Goal: Check status: Check status

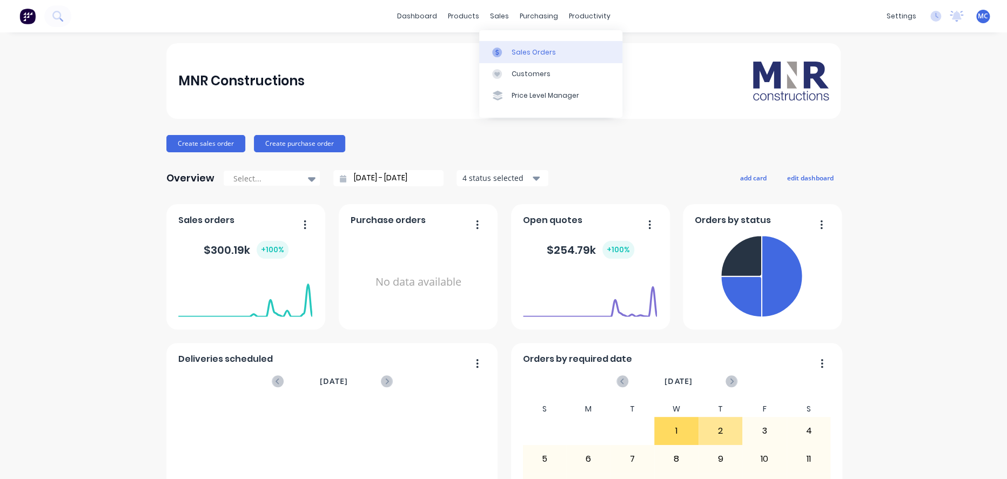
click at [506, 46] on link "Sales Orders" at bounding box center [550, 52] width 143 height 22
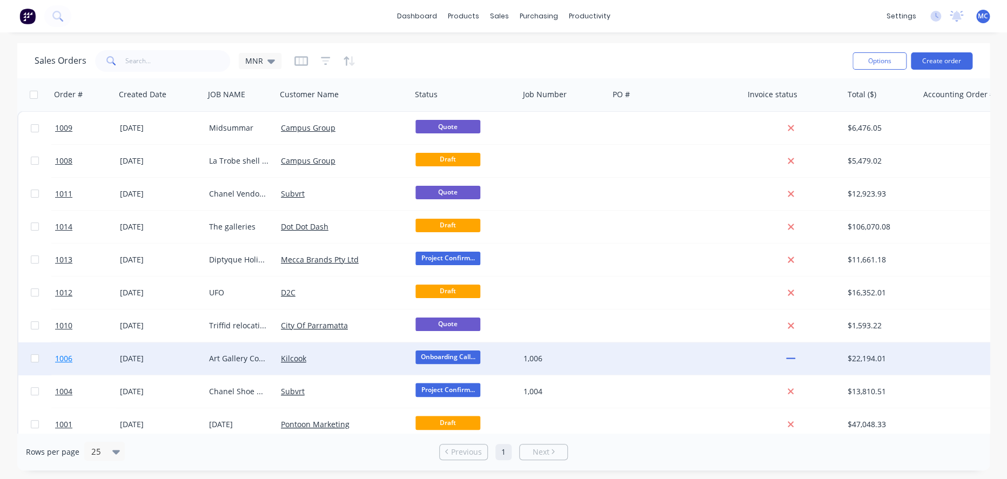
click at [72, 359] on span "1006" at bounding box center [63, 358] width 17 height 11
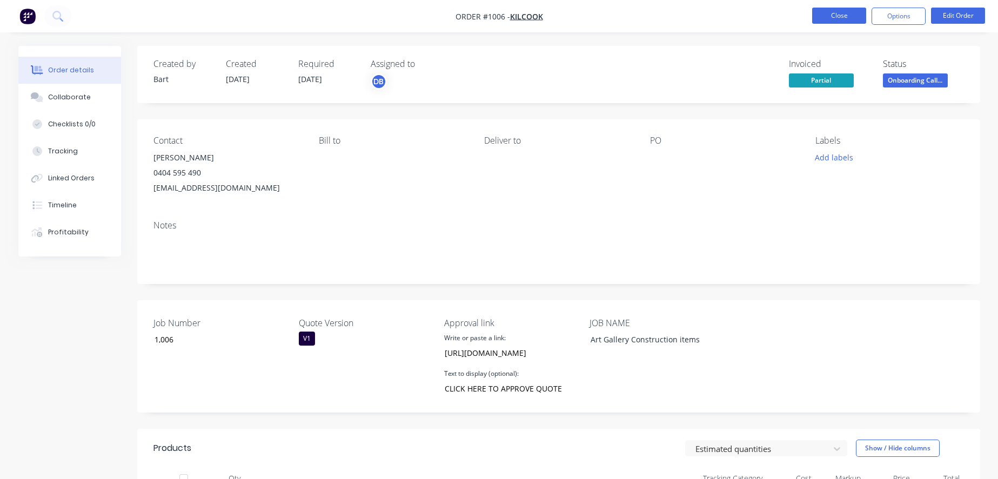
click at [850, 19] on button "Close" at bounding box center [839, 16] width 54 height 16
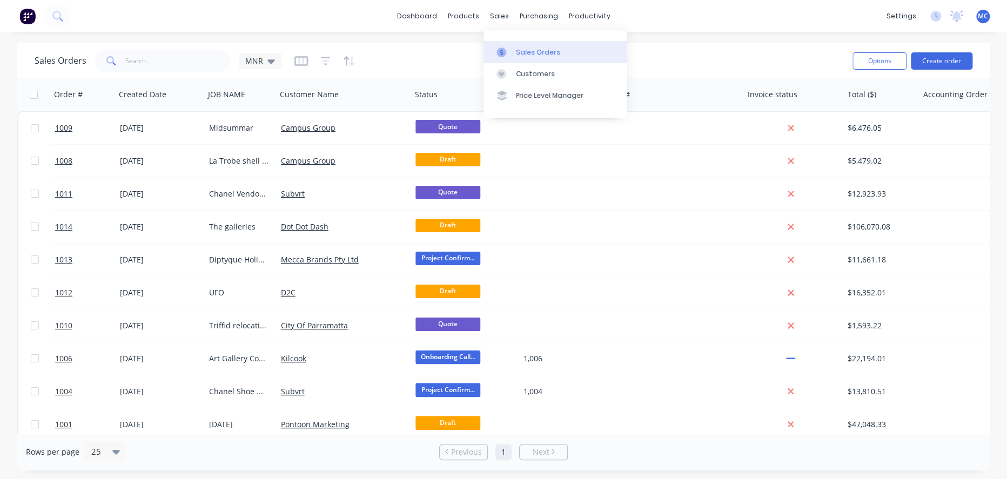
click at [515, 55] on link "Sales Orders" at bounding box center [555, 52] width 143 height 22
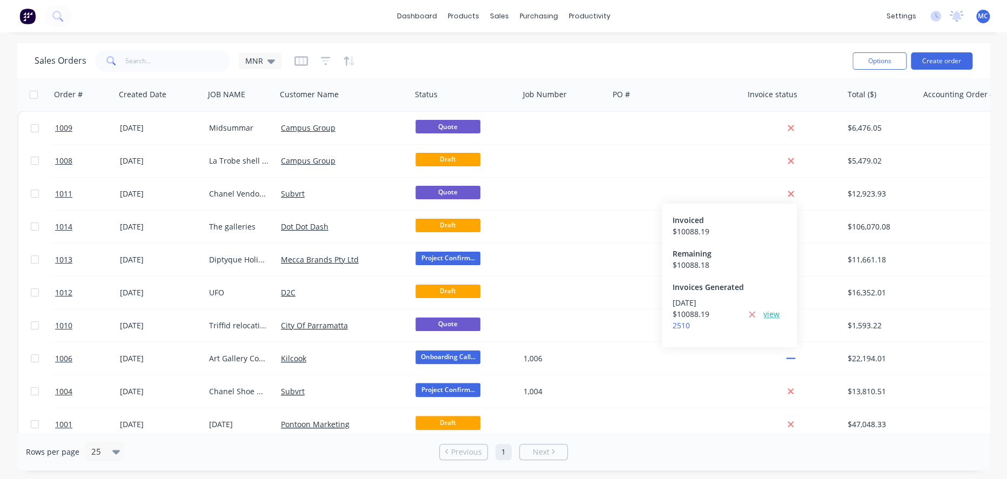
click at [768, 320] on link "view" at bounding box center [771, 314] width 16 height 11
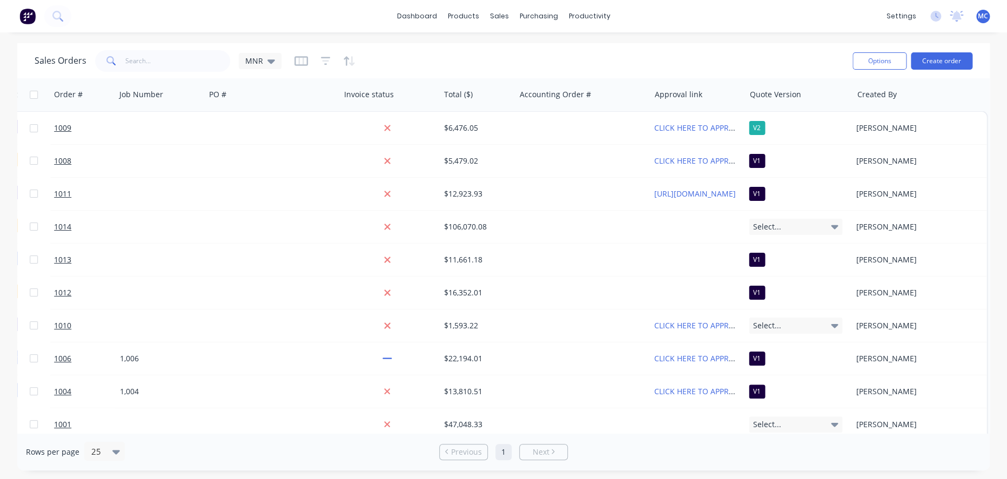
scroll to position [0, 393]
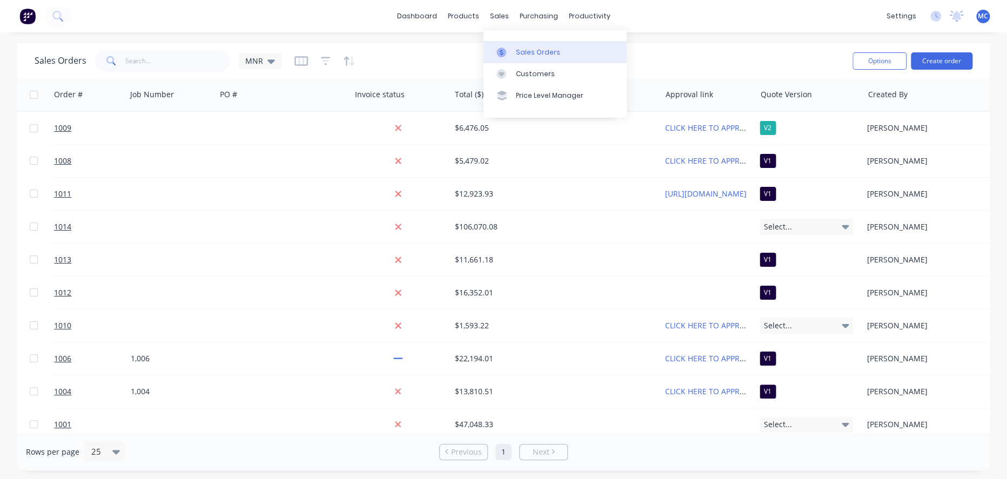
drag, startPoint x: 515, startPoint y: 49, endPoint x: 506, endPoint y: 53, distance: 10.4
click at [515, 49] on link "Sales Orders" at bounding box center [555, 52] width 143 height 22
click at [527, 57] on div "Sales Orders" at bounding box center [538, 53] width 44 height 10
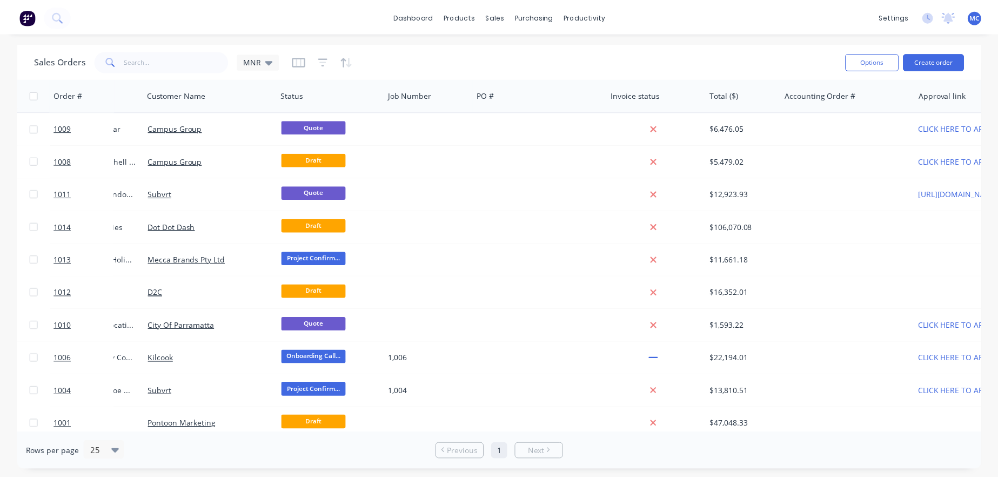
scroll to position [0, 0]
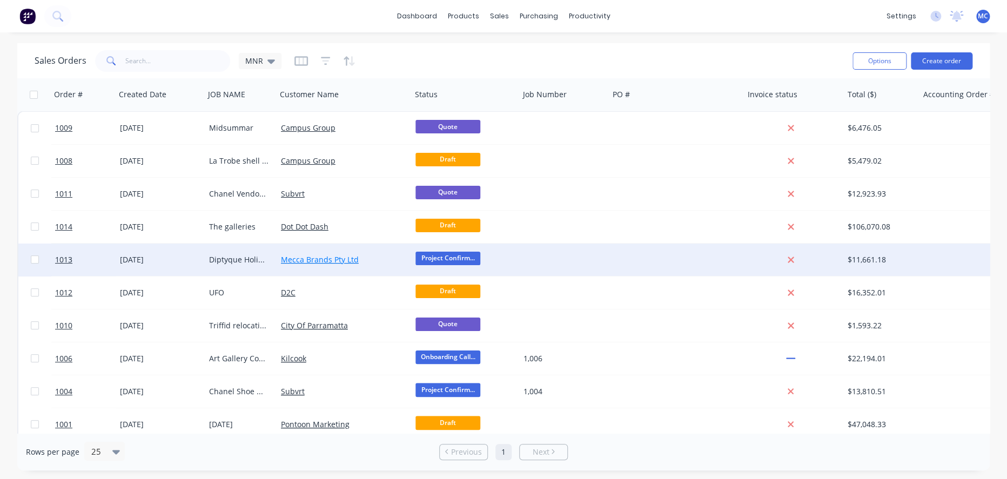
click at [339, 262] on link "Mecca Brands Pty Ltd" at bounding box center [320, 259] width 78 height 10
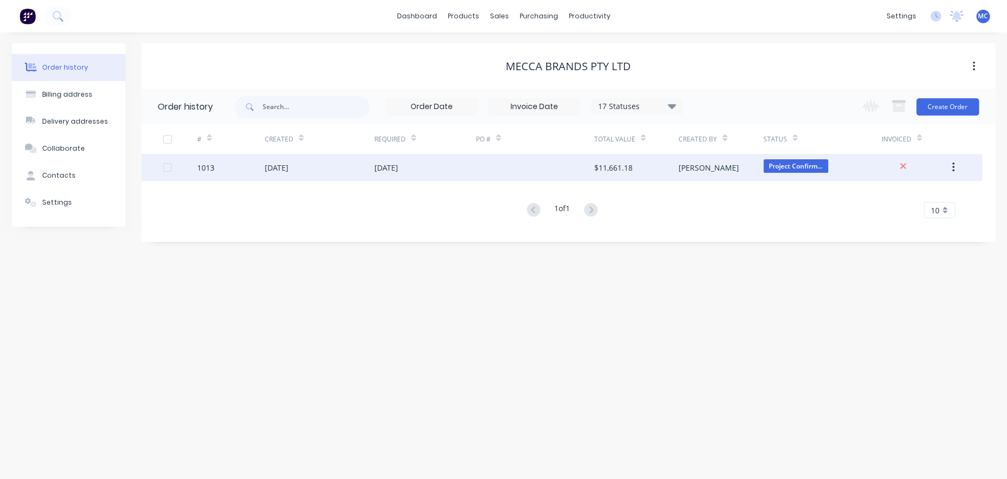
click at [392, 163] on div "05 Nov 2025" at bounding box center [386, 167] width 24 height 11
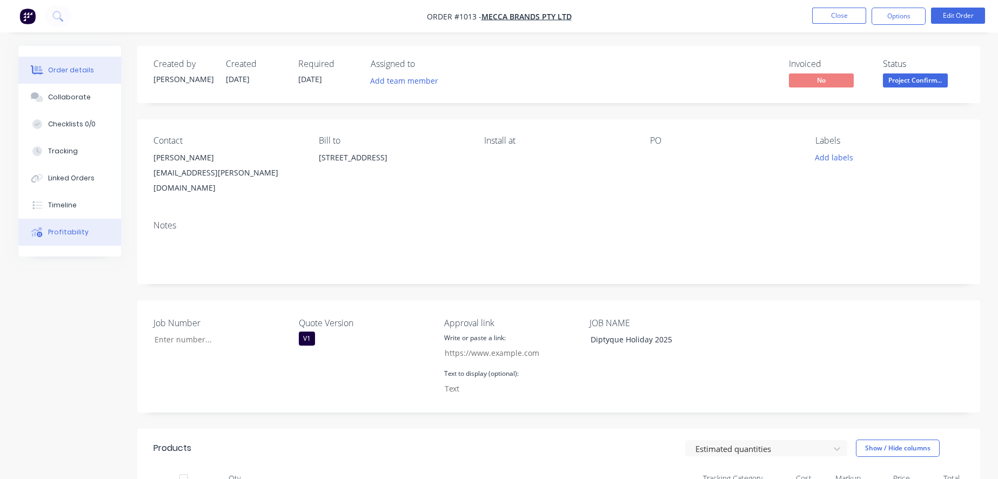
click at [81, 237] on div "Profitability" at bounding box center [68, 232] width 41 height 10
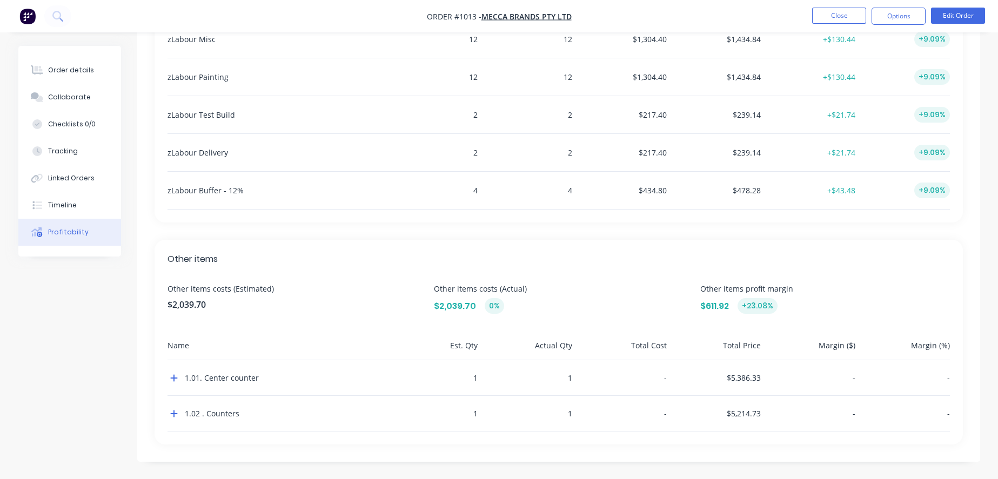
scroll to position [613, 0]
click at [176, 376] on icon "button" at bounding box center [174, 378] width 8 height 9
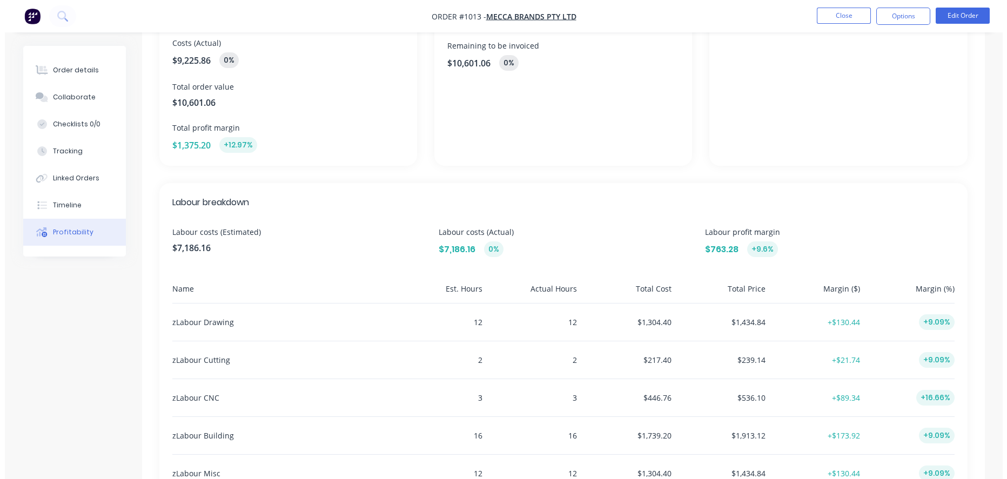
scroll to position [0, 0]
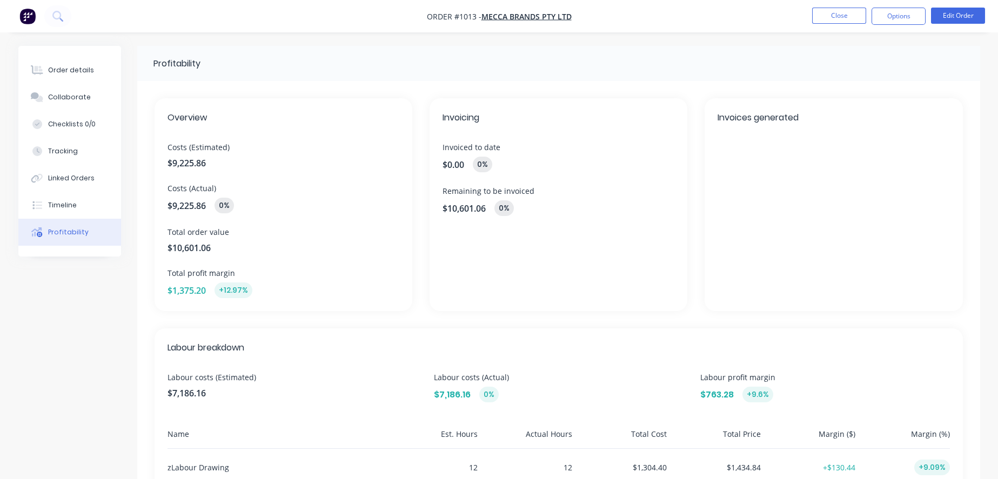
click at [30, 18] on img "button" at bounding box center [27, 16] width 16 height 16
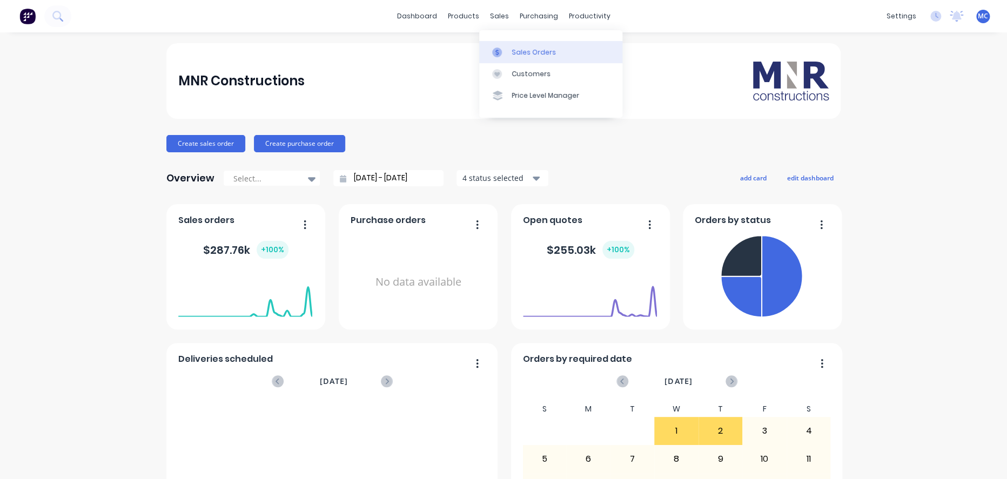
click at [523, 49] on div "Sales Orders" at bounding box center [534, 53] width 44 height 10
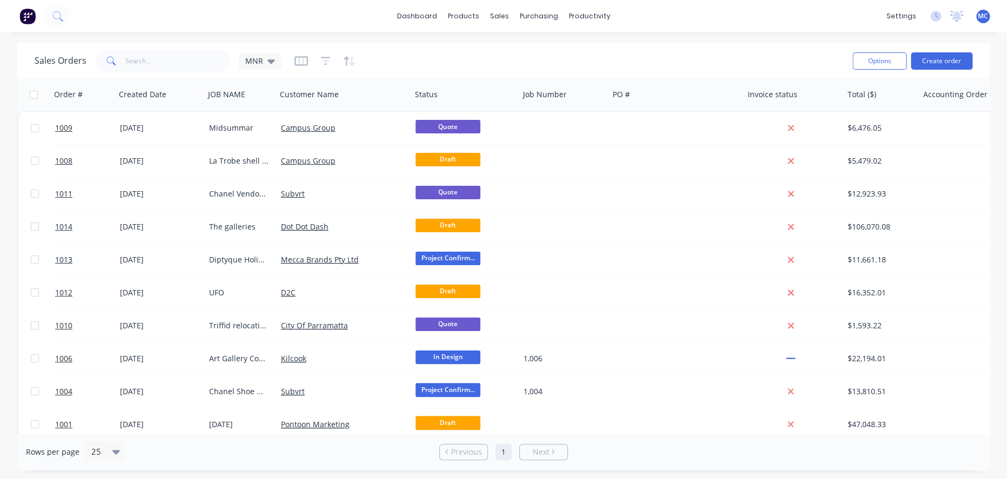
click at [731, 50] on div "Sales Orders MNR" at bounding box center [439, 61] width 809 height 26
click at [300, 59] on icon "button" at bounding box center [300, 60] width 5 height 7
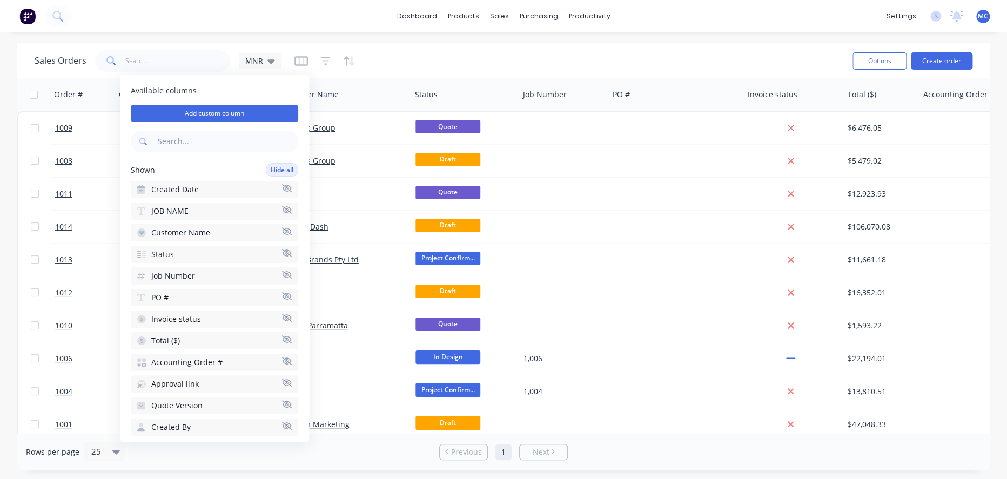
scroll to position [60, 0]
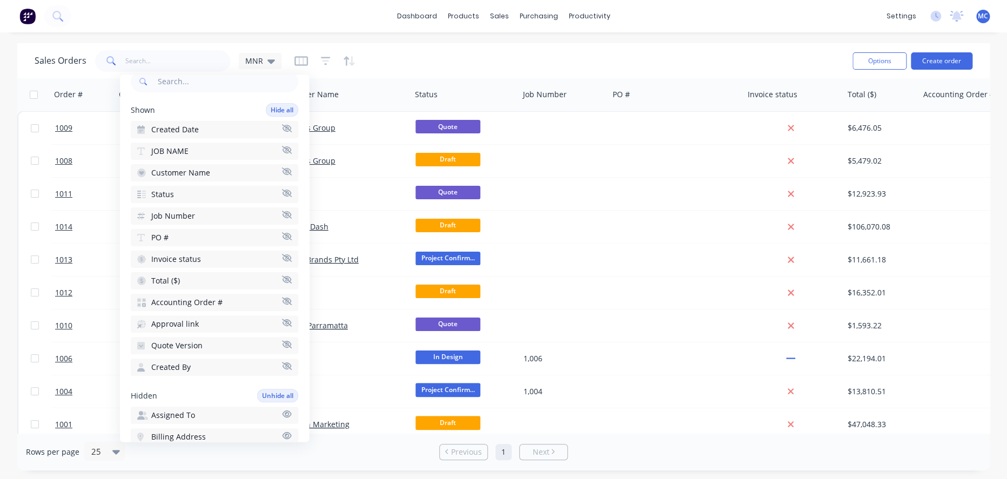
click at [282, 324] on icon "button" at bounding box center [287, 323] width 10 height 8
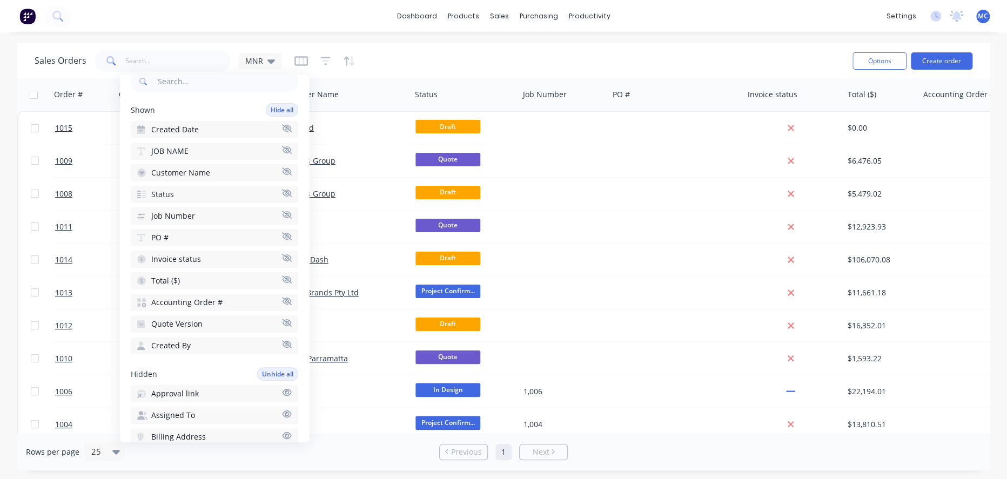
click at [282, 324] on icon "button" at bounding box center [287, 323] width 10 height 8
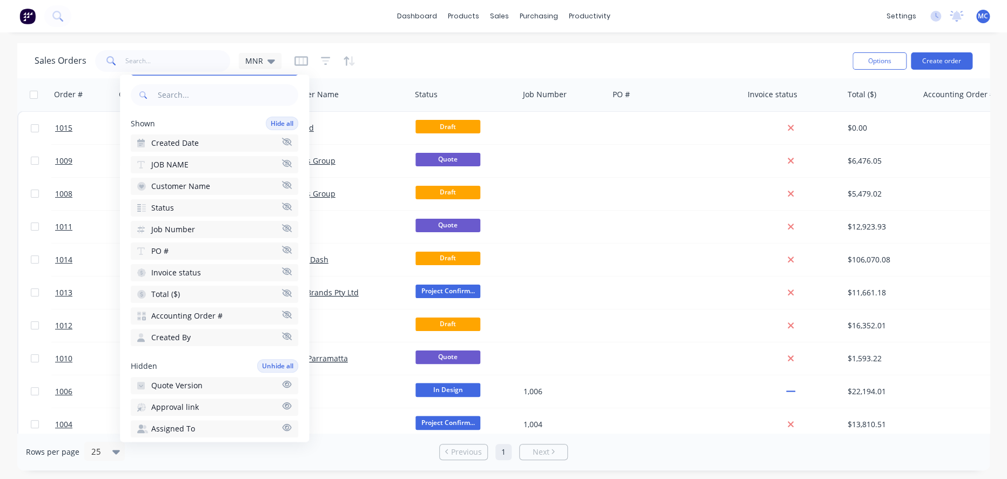
scroll to position [0, 0]
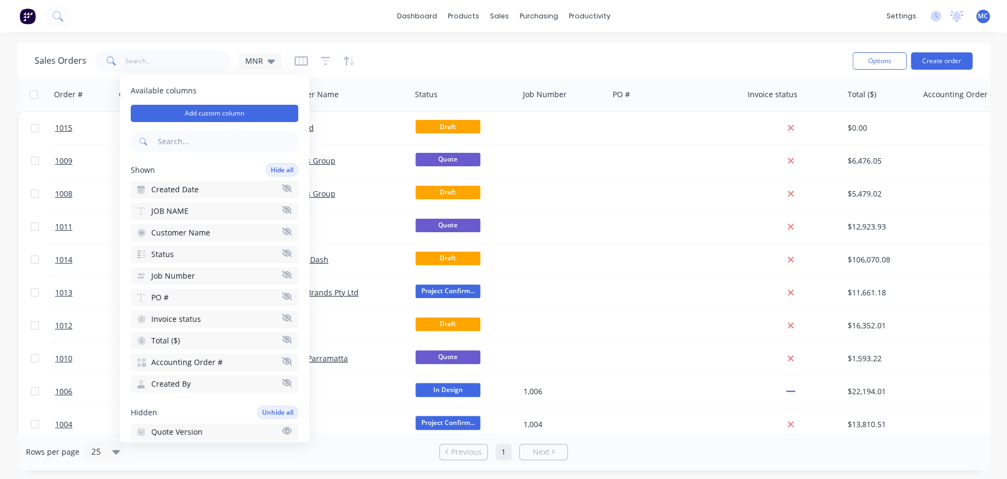
click at [302, 35] on div "dashboard products sales purchasing productivity dashboard products Product Cat…" at bounding box center [503, 239] width 1007 height 479
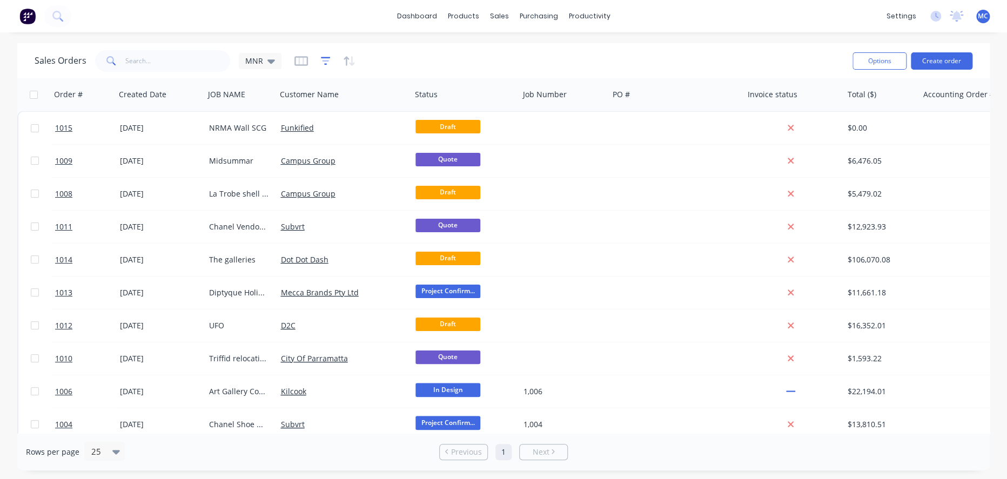
click at [325, 58] on icon "button" at bounding box center [326, 61] width 10 height 11
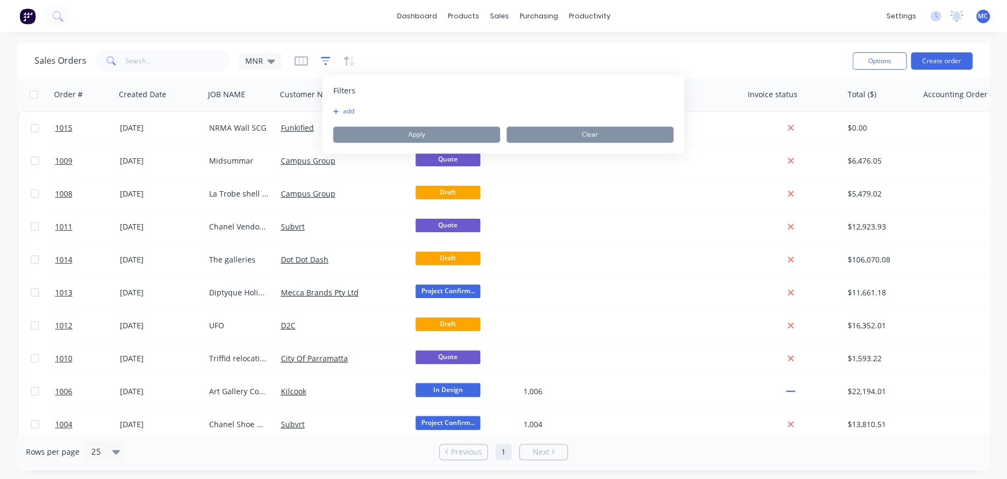
click at [325, 58] on icon "button" at bounding box center [326, 61] width 10 height 11
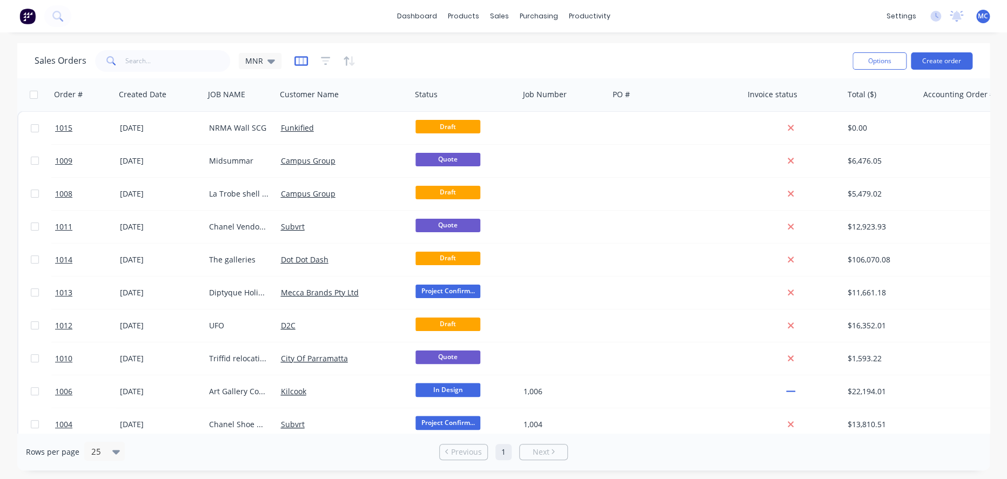
click at [302, 59] on icon "button" at bounding box center [301, 61] width 14 height 11
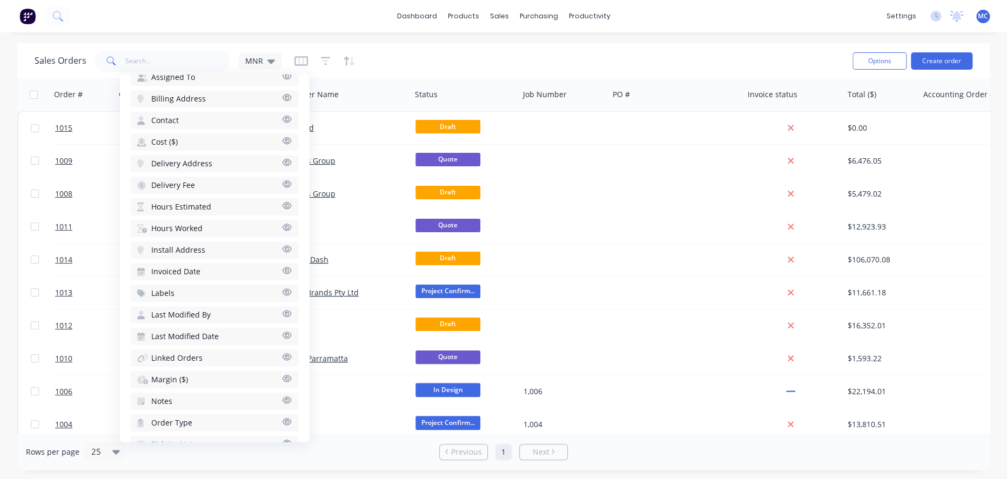
scroll to position [508, 0]
click at [506, 68] on div "Sales Orders MNR" at bounding box center [439, 61] width 809 height 26
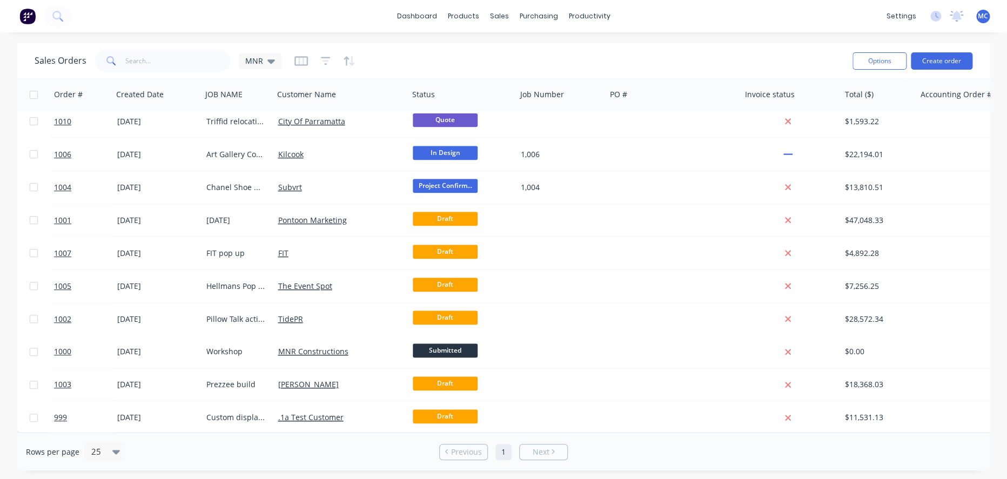
scroll to position [243, 0]
click at [275, 56] on icon at bounding box center [271, 61] width 8 height 12
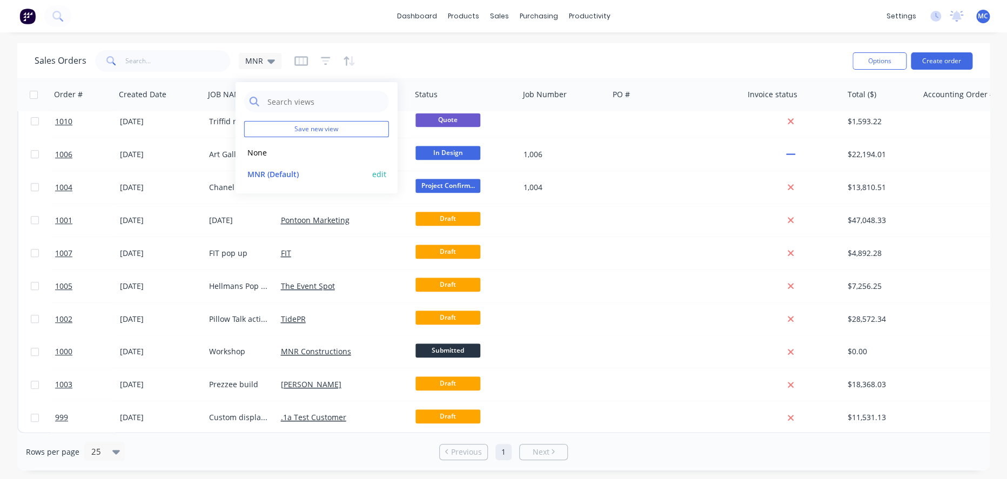
click at [373, 178] on button "edit" at bounding box center [379, 174] width 14 height 11
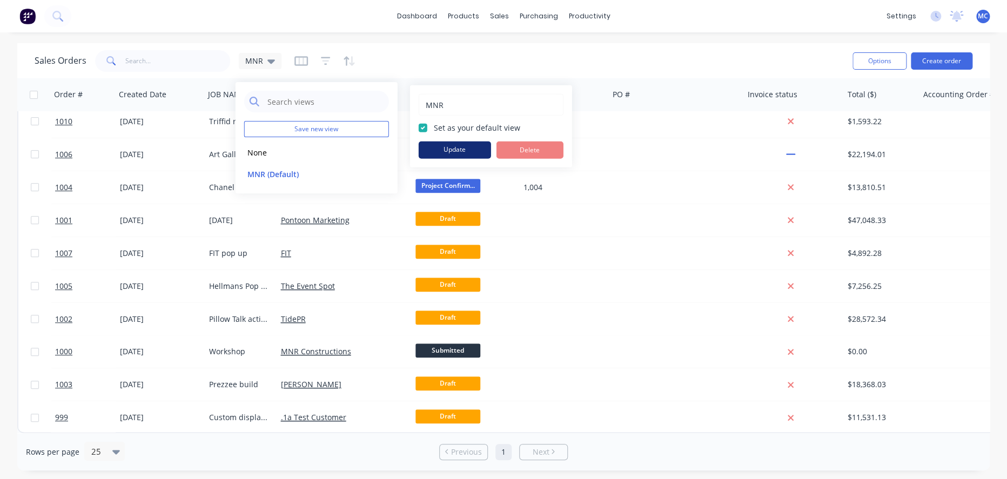
click at [473, 152] on button "Update" at bounding box center [455, 150] width 72 height 17
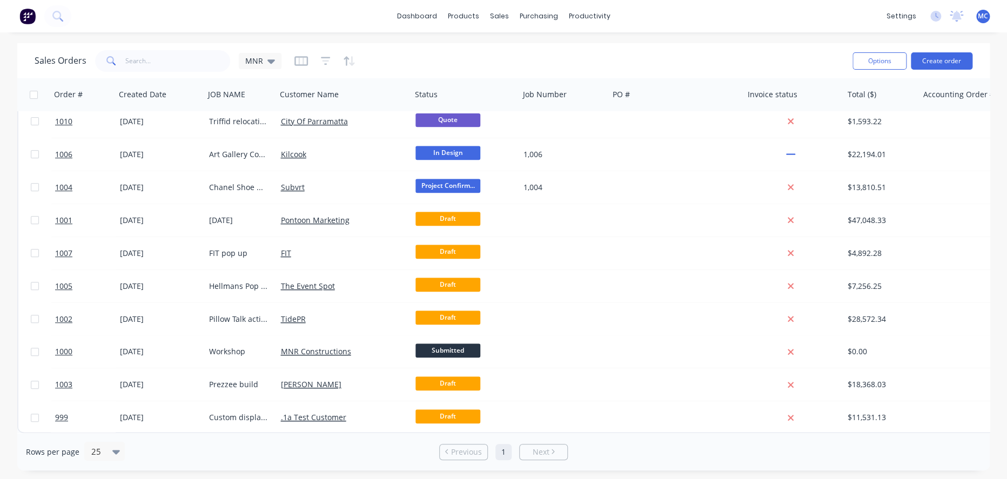
click at [472, 57] on div "Sales Orders MNR" at bounding box center [439, 61] width 809 height 26
click at [298, 60] on icon "button" at bounding box center [301, 61] width 14 height 11
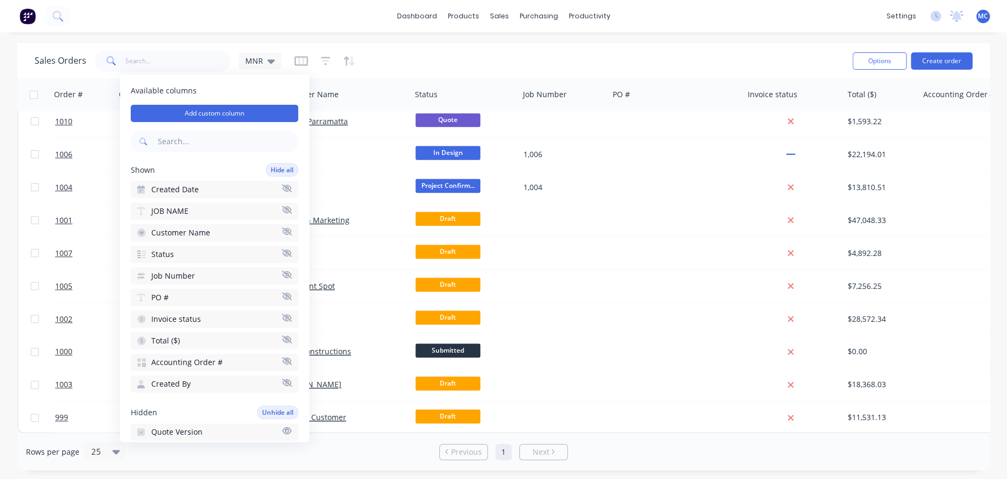
click at [282, 360] on icon "button" at bounding box center [287, 362] width 10 height 8
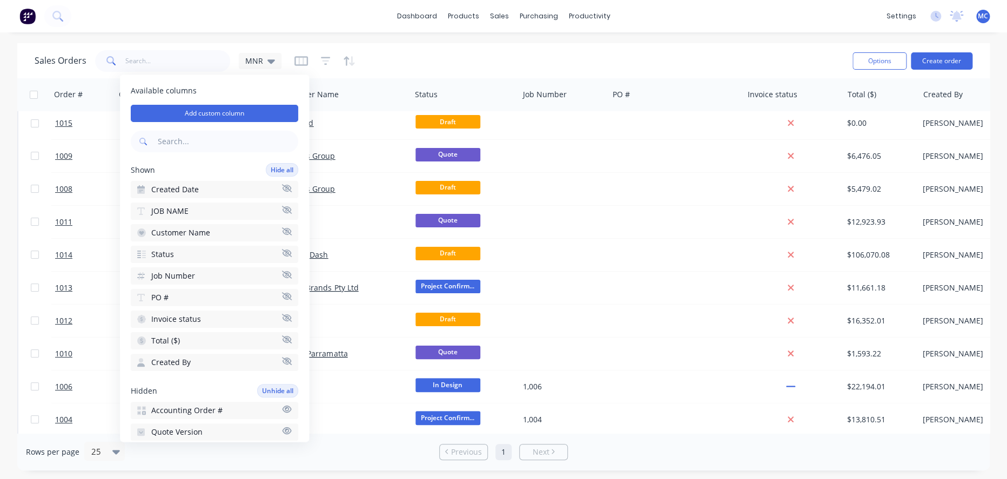
scroll to position [0, 0]
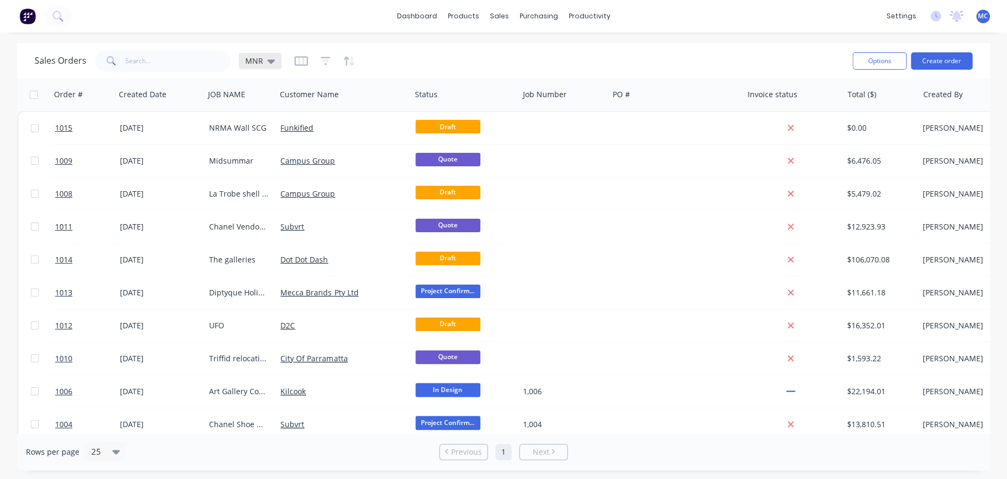
click at [271, 58] on icon at bounding box center [271, 61] width 8 height 12
click at [372, 178] on button "edit" at bounding box center [379, 174] width 14 height 11
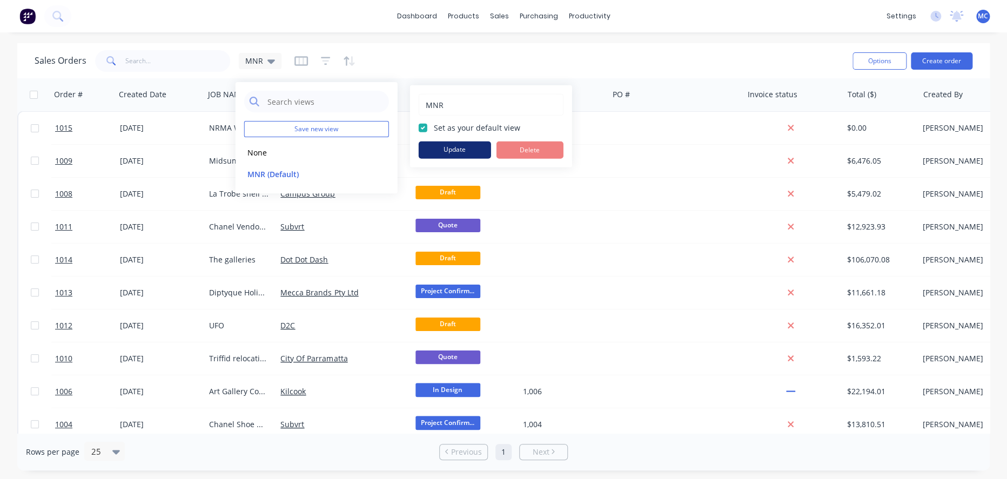
click at [471, 153] on button "Update" at bounding box center [455, 150] width 72 height 17
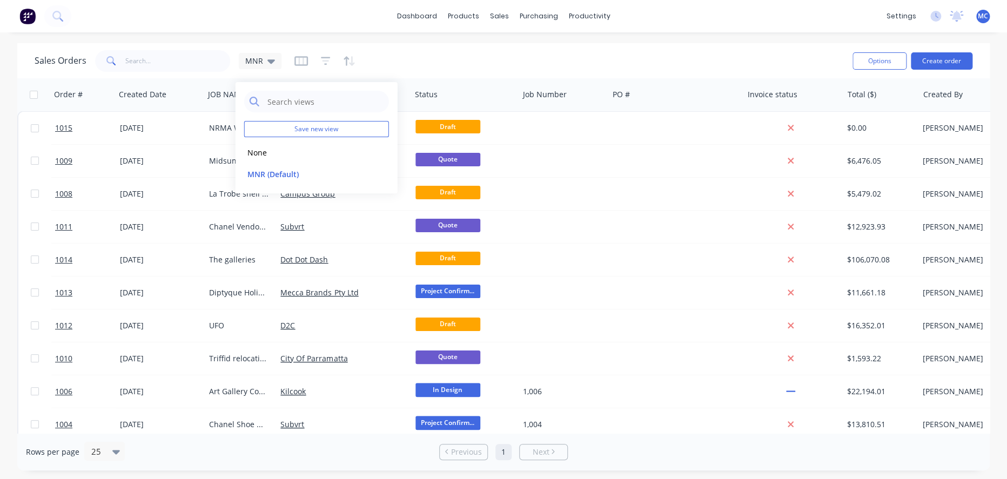
click at [561, 65] on div "Sales Orders MNR" at bounding box center [439, 61] width 809 height 26
